Goal: Task Accomplishment & Management: Complete application form

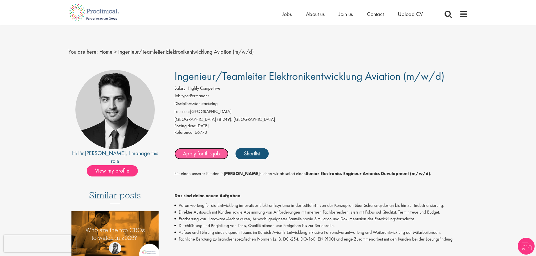
click at [202, 156] on link "Apply for this job" at bounding box center [201, 153] width 54 height 11
click at [204, 154] on link "Apply for this job" at bounding box center [201, 153] width 54 height 11
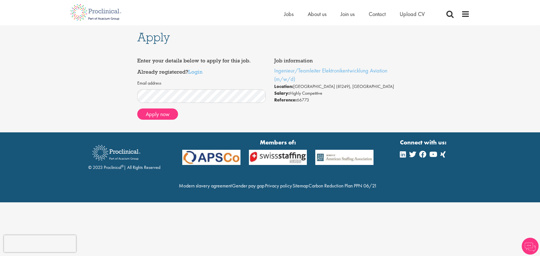
click at [432, 88] on div "Apply Job information Ingenieur/Teamleiter Elektronikentwicklung Aviation (m/w/…" at bounding box center [270, 78] width 548 height 107
click at [196, 72] on link "Login" at bounding box center [195, 71] width 14 height 7
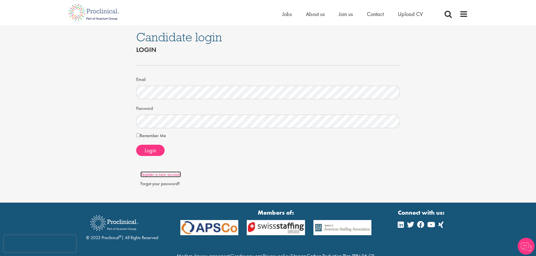
click at [166, 175] on link "Register a new account" at bounding box center [160, 175] width 40 height 6
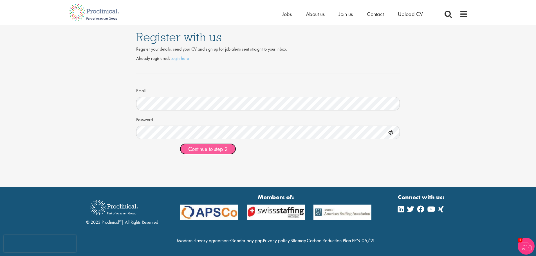
click at [204, 150] on span "Continue to step 2" at bounding box center [207, 148] width 39 height 7
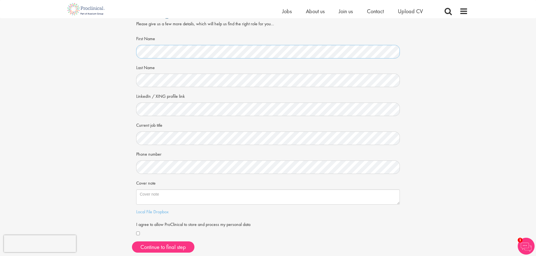
scroll to position [28, 0]
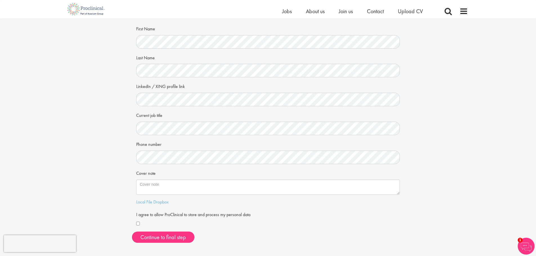
click at [87, 151] on div "Your personal details Please give us a few more details, which will help us fin…" at bounding box center [268, 118] width 544 height 257
click at [263, 140] on div "Phone number" at bounding box center [268, 151] width 264 height 25
click at [107, 109] on div "Your personal details Please give us a few more details, which will help us fin…" at bounding box center [268, 118] width 544 height 257
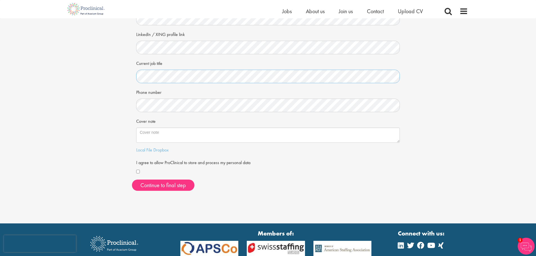
scroll to position [0, 0]
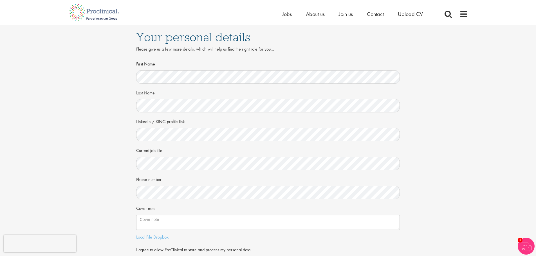
click at [231, 179] on div "Phone number" at bounding box center [268, 187] width 264 height 25
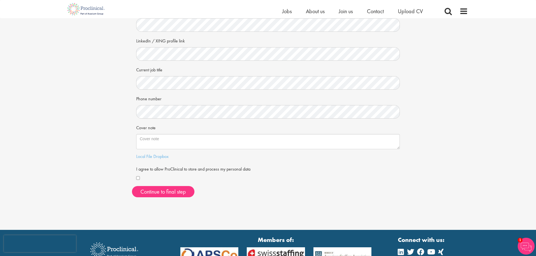
scroll to position [84, 0]
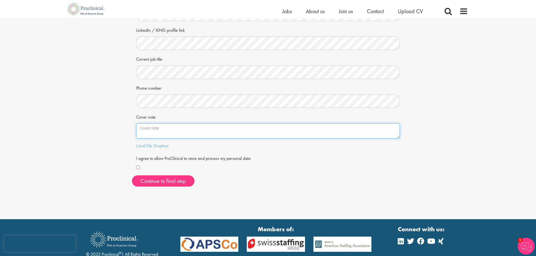
click at [189, 134] on textarea "Cover note" at bounding box center [268, 130] width 264 height 15
click at [170, 184] on button "Continue to final step" at bounding box center [163, 180] width 62 height 11
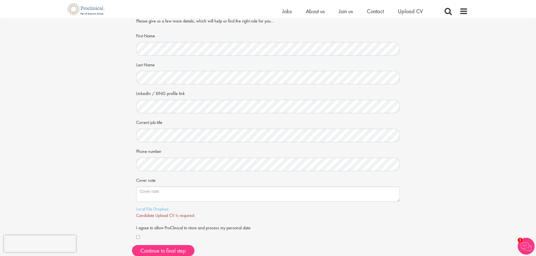
scroll to position [56, 0]
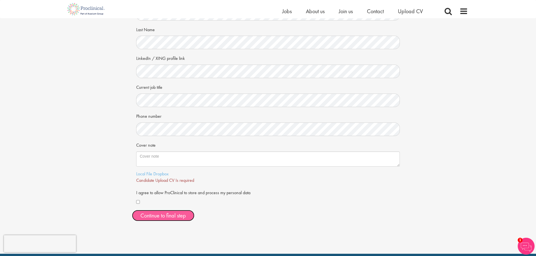
click at [163, 214] on span "Continue to final step" at bounding box center [163, 215] width 46 height 7
click at [199, 162] on textarea "Cover note" at bounding box center [268, 159] width 264 height 15
click at [167, 180] on span "Candidate Upload CV Is required" at bounding box center [165, 180] width 58 height 6
click at [161, 176] on link "Dropbox" at bounding box center [160, 174] width 15 height 6
click at [76, 189] on div "Your personal details Please give us a few more details, which will help us fin…" at bounding box center [268, 94] width 544 height 264
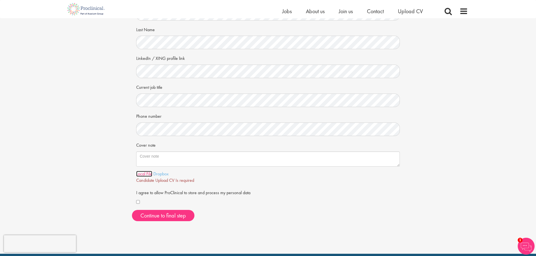
click at [145, 174] on link "Local File" at bounding box center [144, 174] width 16 height 6
click at [166, 175] on link "Dropbox" at bounding box center [160, 174] width 15 height 6
click at [141, 174] on link "Local File" at bounding box center [144, 174] width 16 height 6
click at [485, 116] on div "Your personal details Please give us a few more details, which will help us fin…" at bounding box center [268, 94] width 544 height 264
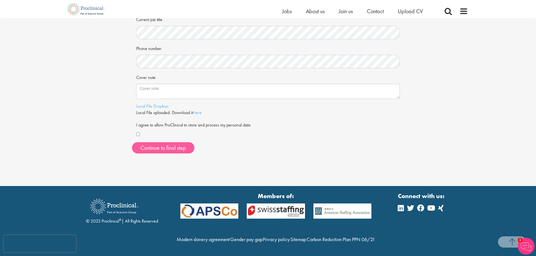
scroll to position [136, 0]
click at [153, 144] on span "Continue to final step" at bounding box center [163, 147] width 46 height 7
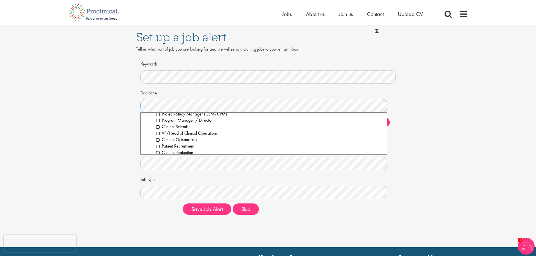
scroll to position [169, 0]
click at [64, 145] on div "Set up a job alert Tell us what sort of job you are looking for and we will sen…" at bounding box center [268, 122] width 544 height 194
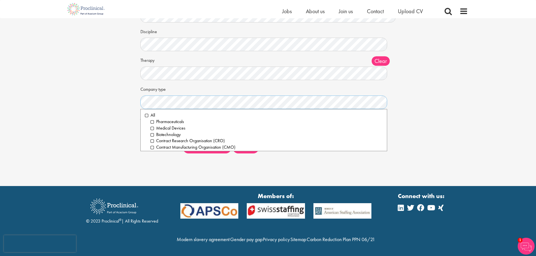
scroll to position [66, 0]
click at [75, 126] on div "Set up a job alert Tell us what sort of job you are looking for and we will sen…" at bounding box center [268, 61] width 544 height 194
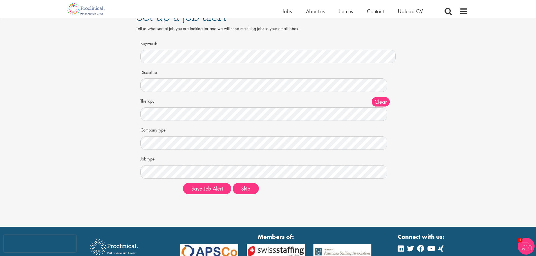
scroll to position [10, 0]
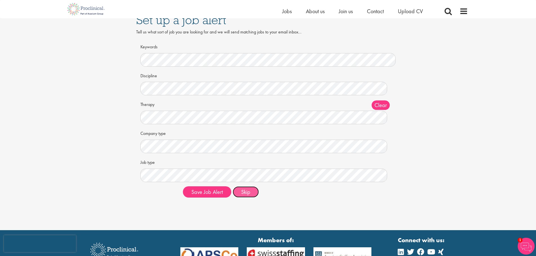
click at [249, 193] on button "Skip" at bounding box center [246, 191] width 26 height 11
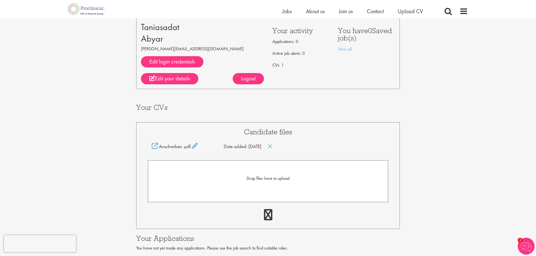
scroll to position [84, 0]
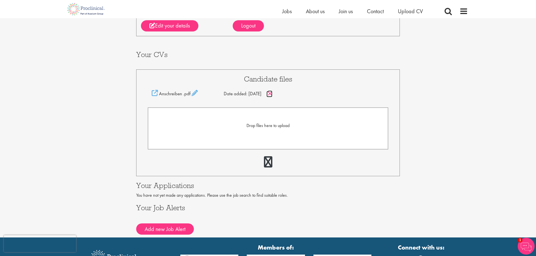
click at [272, 94] on icon at bounding box center [269, 94] width 5 height 6
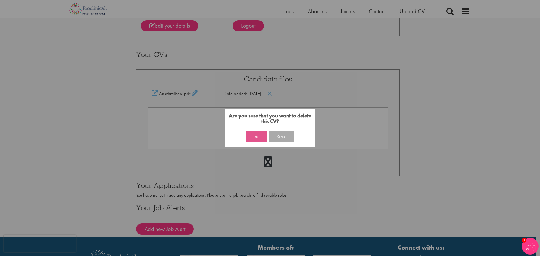
click at [254, 137] on button "Yes" at bounding box center [256, 136] width 21 height 11
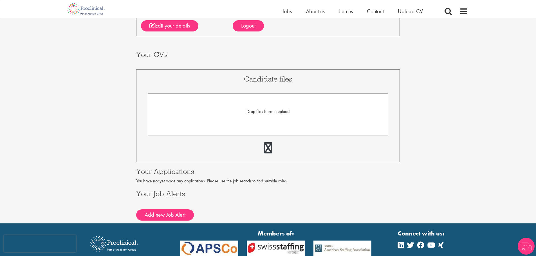
scroll to position [84, 0]
click at [273, 110] on span "Drop files here to upload" at bounding box center [267, 112] width 43 height 6
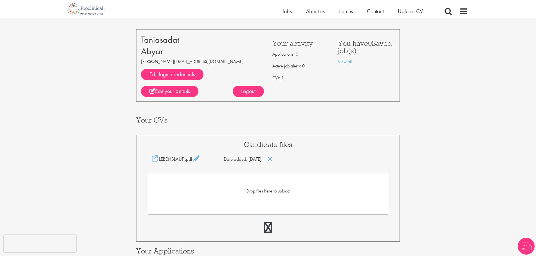
scroll to position [84, 0]
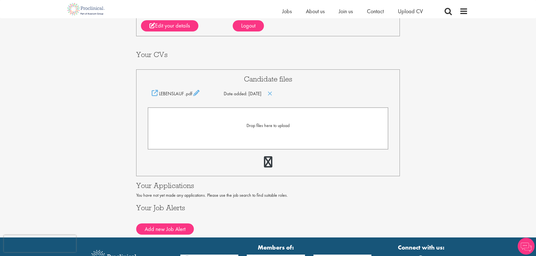
click at [251, 124] on span "Drop files here to upload" at bounding box center [267, 126] width 43 height 6
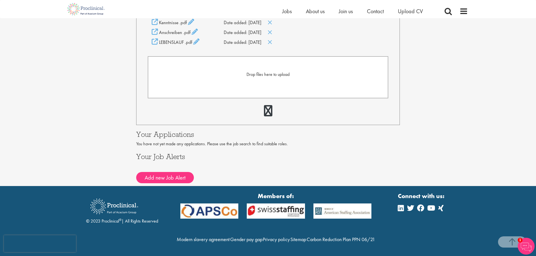
scroll to position [168, 0]
drag, startPoint x: 165, startPoint y: 164, endPoint x: 171, endPoint y: 163, distance: 6.2
click at [165, 172] on button "Add new Job Alert" at bounding box center [165, 177] width 58 height 11
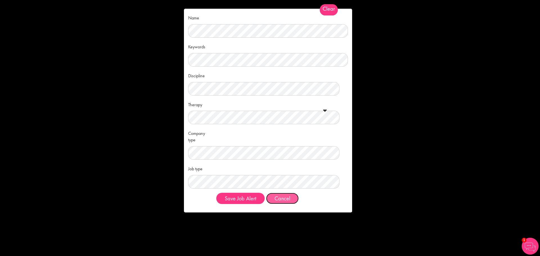
click at [286, 201] on button "Cancel" at bounding box center [282, 198] width 33 height 11
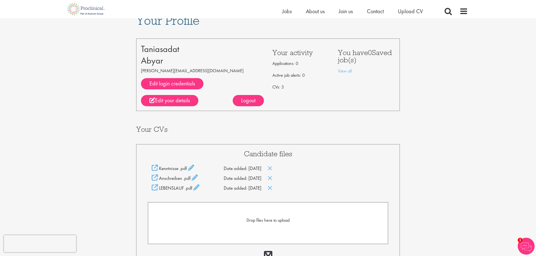
scroll to position [0, 0]
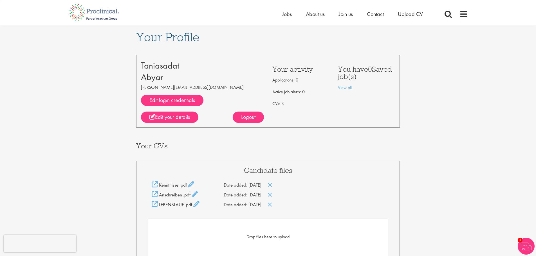
click at [447, 67] on div "Your Profile Taniasadat Abyar tania.abyar@outlook.com Edit login credentials Li…" at bounding box center [268, 186] width 544 height 323
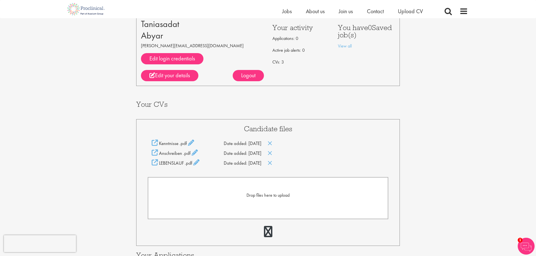
scroll to position [56, 0]
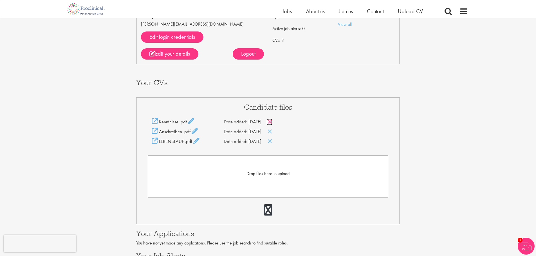
click at [272, 121] on icon at bounding box center [269, 122] width 5 height 6
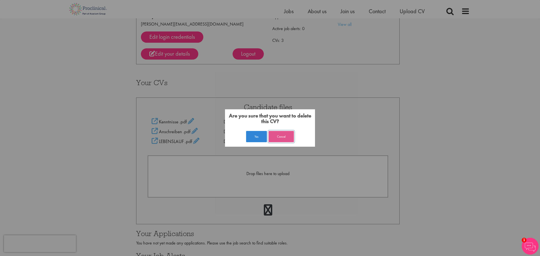
click at [287, 137] on button "Cancel" at bounding box center [281, 136] width 25 height 11
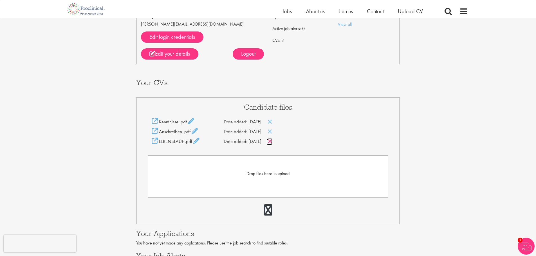
click at [272, 141] on icon at bounding box center [269, 141] width 5 height 6
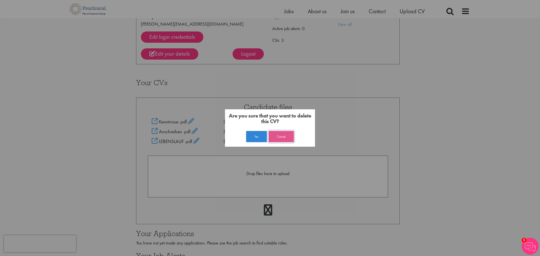
click at [279, 133] on button "Cancel" at bounding box center [281, 136] width 25 height 11
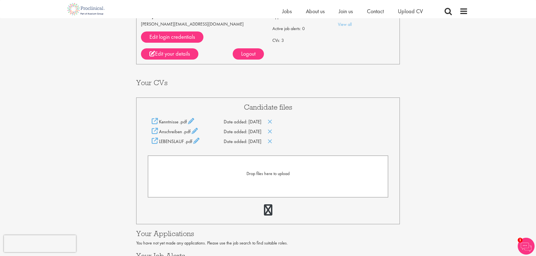
click at [274, 142] on div "LEBENSLAUF .pdf Date added: 22 Sep 25" at bounding box center [268, 141] width 241 height 7
click at [272, 142] on icon at bounding box center [269, 141] width 5 height 6
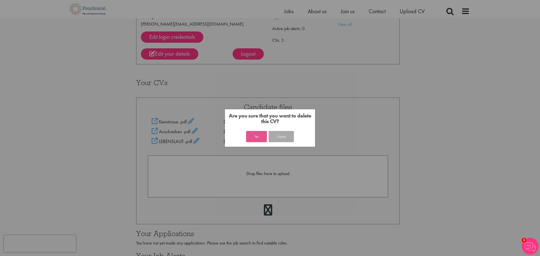
click at [259, 138] on button "Yes" at bounding box center [256, 136] width 21 height 11
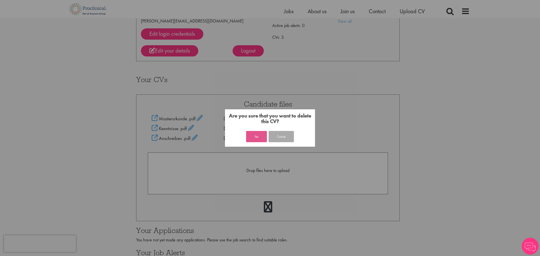
click at [260, 136] on button "Yes" at bounding box center [256, 136] width 21 height 11
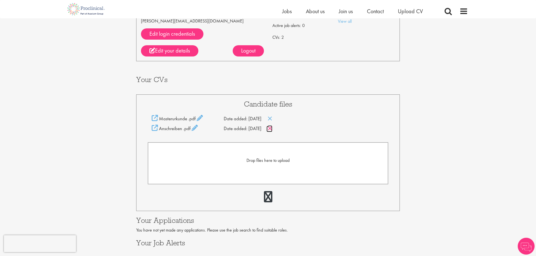
click at [272, 129] on icon at bounding box center [269, 128] width 5 height 6
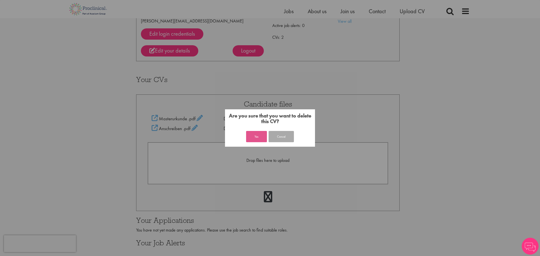
drag, startPoint x: 255, startPoint y: 136, endPoint x: 258, endPoint y: 136, distance: 2.8
click at [256, 136] on button "Yes" at bounding box center [256, 136] width 21 height 11
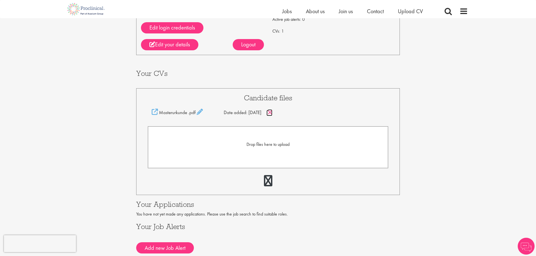
click at [272, 111] on icon at bounding box center [269, 112] width 5 height 6
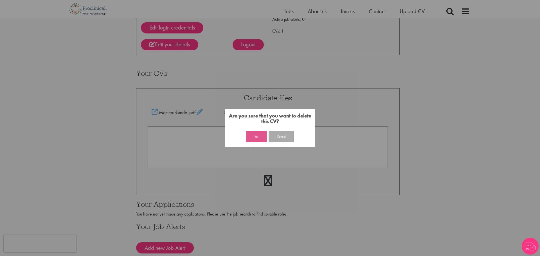
click at [252, 135] on button "Yes" at bounding box center [256, 136] width 21 height 11
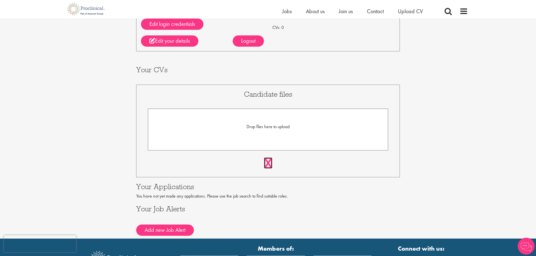
click at [265, 162] on link at bounding box center [268, 162] width 8 height 11
click at [279, 127] on span "Drop files here to upload" at bounding box center [267, 127] width 43 height 6
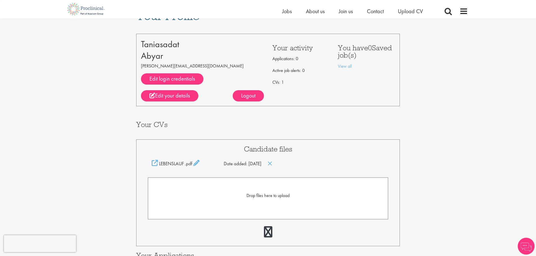
scroll to position [28, 0]
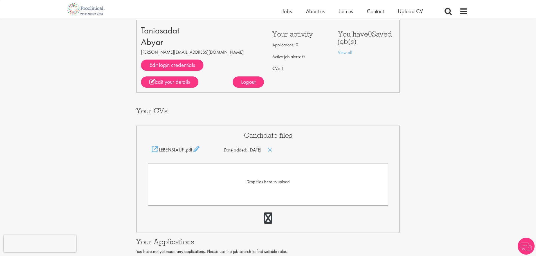
click at [254, 181] on span "Drop files here to upload" at bounding box center [267, 182] width 43 height 6
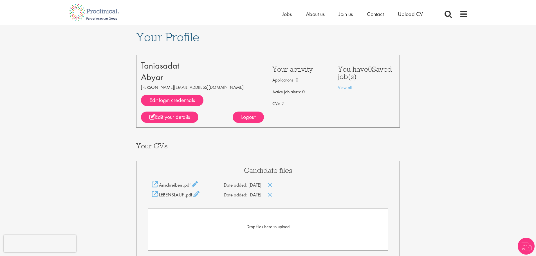
click at [278, 229] on span "Drop files here to upload" at bounding box center [267, 227] width 43 height 6
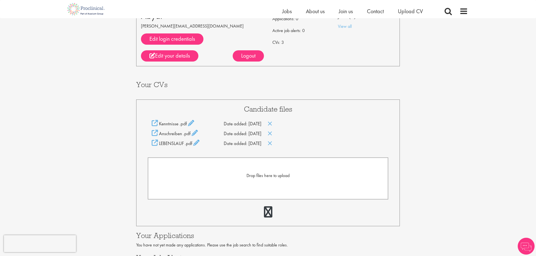
scroll to position [56, 0]
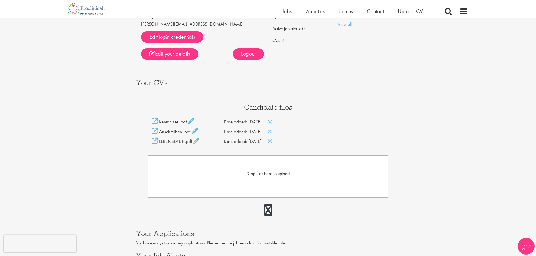
click at [273, 172] on span "Drop files here to upload" at bounding box center [267, 174] width 43 height 6
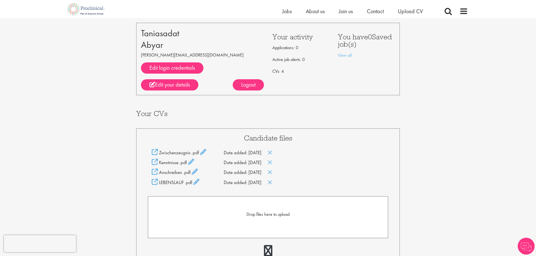
scroll to position [56, 0]
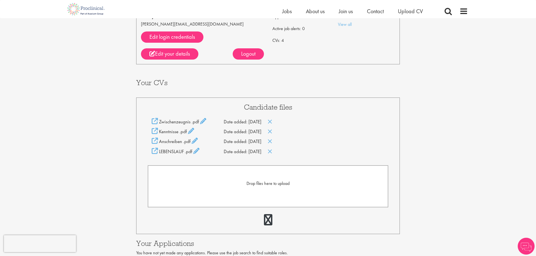
click at [267, 179] on form "Drop files here to upload" at bounding box center [268, 186] width 241 height 42
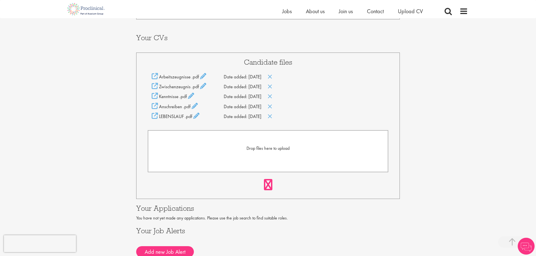
scroll to position [112, 0]
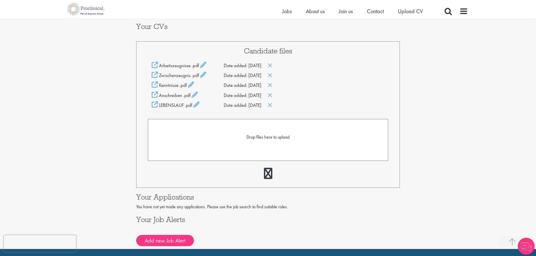
click at [262, 141] on div "Drop files here to upload" at bounding box center [268, 137] width 228 height 6
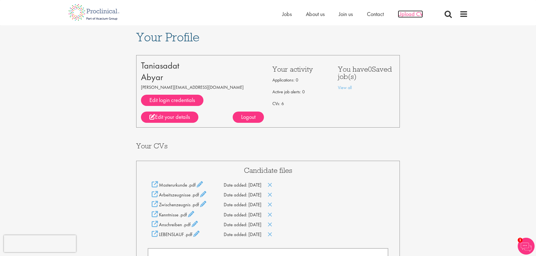
click at [413, 15] on span "Upload CV" at bounding box center [410, 13] width 25 height 7
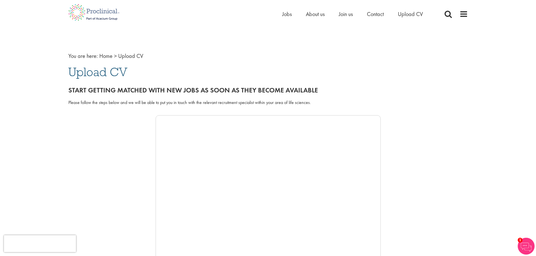
click at [107, 121] on div at bounding box center [267, 199] width 399 height 169
